Goal: Check status: Check status

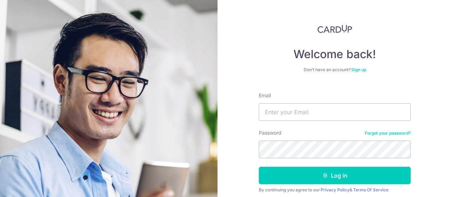
type input "[EMAIL_ADDRESS][DOMAIN_NAME]"
click at [259, 167] on button "Log in" at bounding box center [335, 176] width 152 height 18
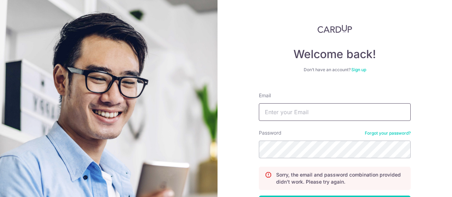
click at [307, 114] on input "Email" at bounding box center [335, 112] width 152 height 18
type input "[EMAIL_ADDRESS][DOMAIN_NAME]"
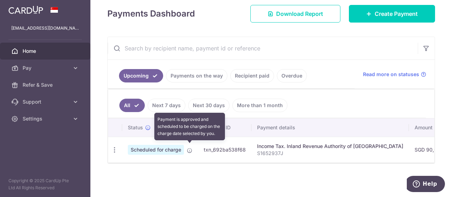
click at [188, 149] on icon at bounding box center [190, 151] width 6 height 6
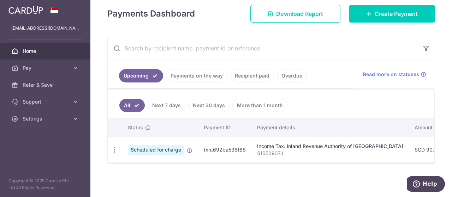
click at [154, 147] on span "Scheduled for charge" at bounding box center [156, 150] width 56 height 10
click at [114, 146] on icon "button" at bounding box center [114, 149] width 7 height 7
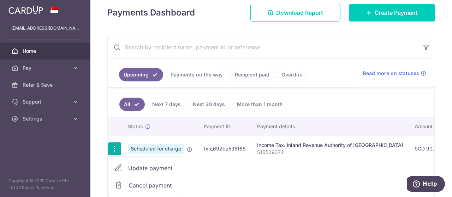
scroll to position [141, 0]
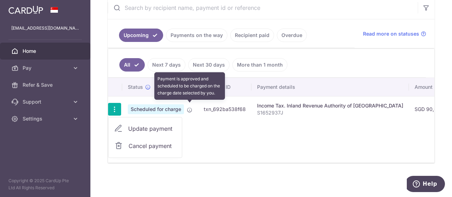
click at [189, 108] on icon at bounding box center [190, 110] width 6 height 6
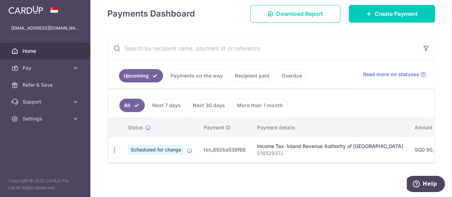
scroll to position [101, 0]
click at [205, 76] on link "Payments on the way" at bounding box center [196, 75] width 61 height 13
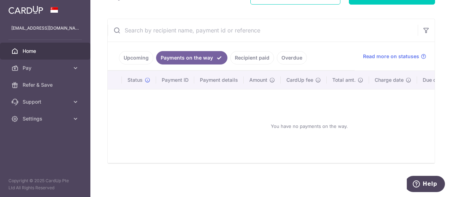
click at [133, 57] on link "Upcoming" at bounding box center [136, 57] width 34 height 13
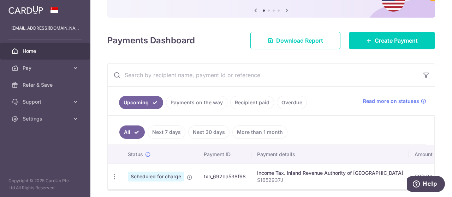
scroll to position [101, 0]
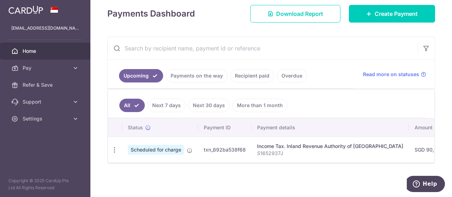
click at [168, 104] on link "Next 7 days" at bounding box center [167, 105] width 38 height 13
